Goal: Book appointment/travel/reservation

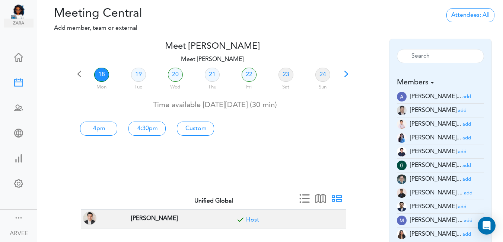
click at [214, 73] on link "21" at bounding box center [212, 75] width 15 height 14
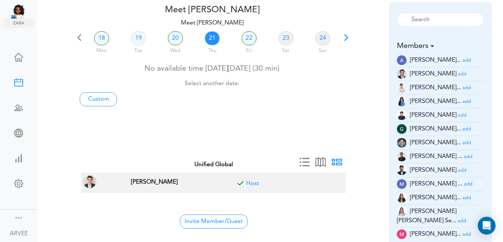
scroll to position [14, 0]
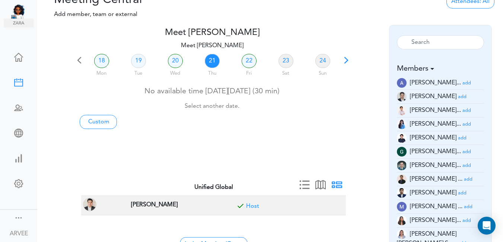
click at [464, 181] on small "add" at bounding box center [468, 179] width 9 height 5
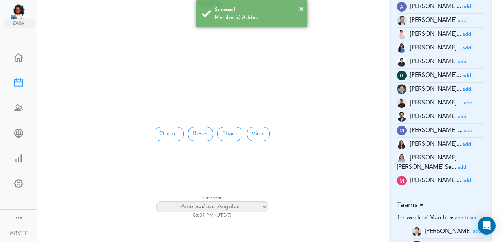
scroll to position [115, 0]
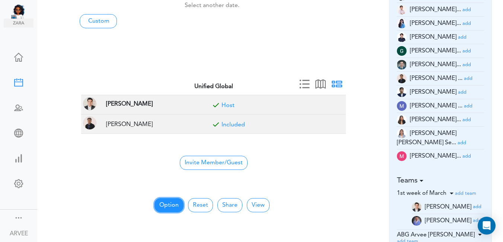
click at [167, 203] on button "Option" at bounding box center [169, 205] width 29 height 14
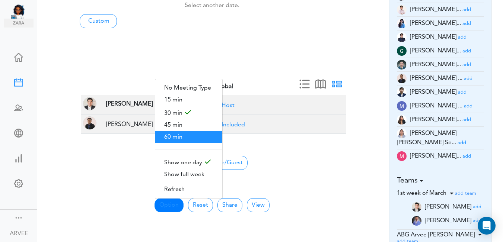
click at [185, 135] on span "60 min" at bounding box center [188, 137] width 67 height 12
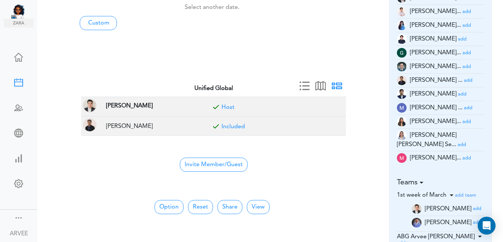
scroll to position [0, 0]
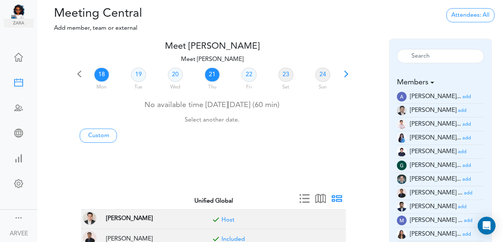
click at [209, 74] on link "21" at bounding box center [212, 75] width 15 height 14
click at [98, 136] on link "Custom" at bounding box center [98, 136] width 37 height 14
type input "Meet [PERSON_NAME]"
type input "[URL][DOMAIN_NAME][SECURITY_DATA]"
type input "[DATE]T18:00"
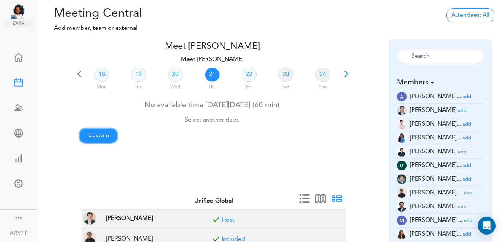
type input "[DATE]T18:30"
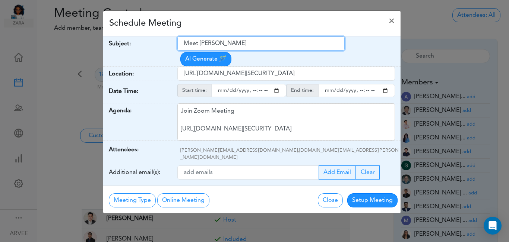
drag, startPoint x: 185, startPoint y: 42, endPoint x: 248, endPoint y: 40, distance: 63.3
click at [249, 40] on input "Meet [PERSON_NAME]" at bounding box center [260, 43] width 167 height 14
paste input "[PERSON_NAME] - Planning discussion"
click at [235, 43] on input "[PERSON_NAME] - Planning discussion" at bounding box center [260, 43] width 167 height 14
type input "[PERSON_NAME] - Planning Discussion"
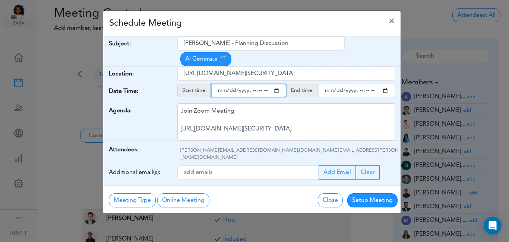
click at [276, 84] on input "starttime" at bounding box center [248, 90] width 75 height 13
click at [251, 84] on input "starttime" at bounding box center [248, 90] width 75 height 13
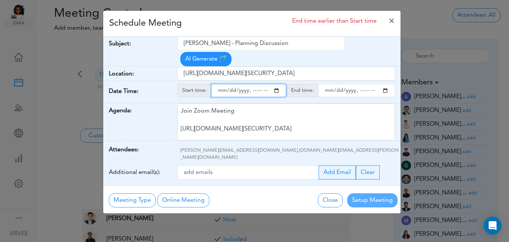
type input "[DATE]T15:00"
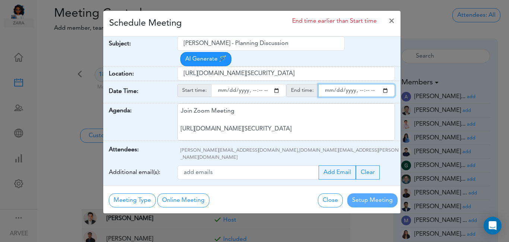
click at [386, 84] on input "endtime" at bounding box center [356, 90] width 77 height 13
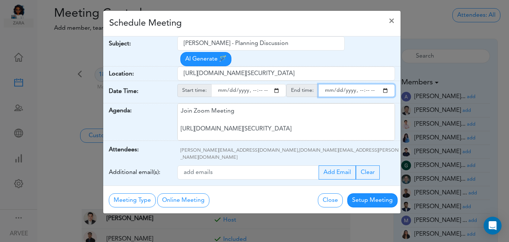
click at [358, 84] on input "endtime" at bounding box center [356, 90] width 77 height 13
type input "[DATE]T16:00"
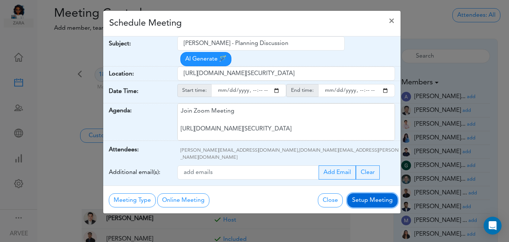
click at [368, 194] on button "Setup Meeting" at bounding box center [372, 201] width 50 height 14
